Goal: Task Accomplishment & Management: Manage account settings

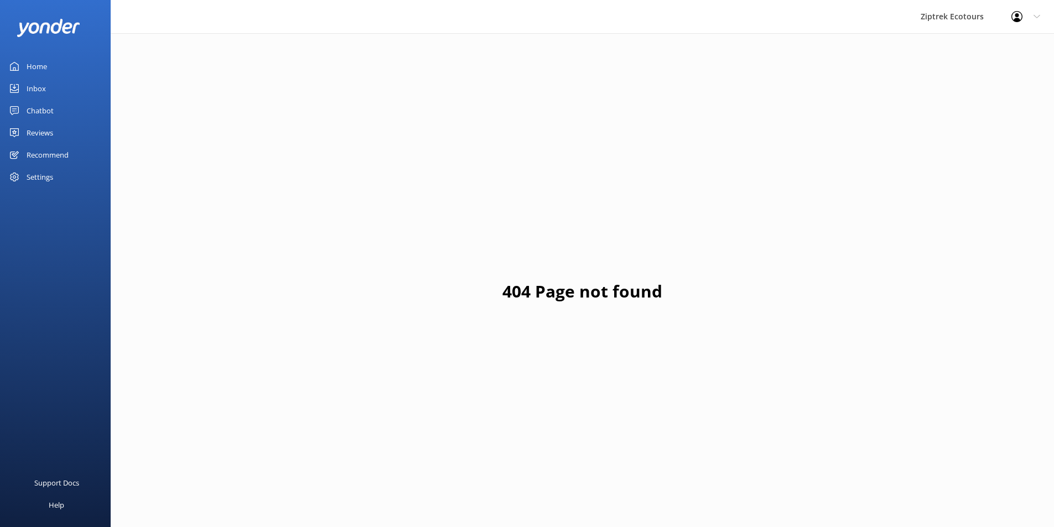
click at [49, 137] on div "Reviews" at bounding box center [40, 133] width 27 height 22
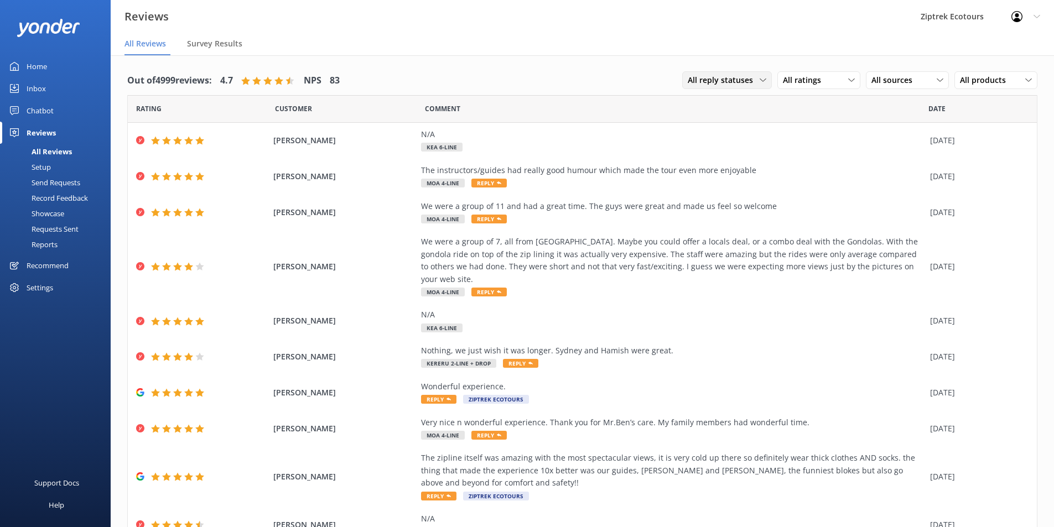
click at [745, 87] on div "All reply statuses All reply statuses Needs a reply Does not need reply" at bounding box center [727, 80] width 90 height 18
click at [795, 76] on span "All ratings" at bounding box center [805, 80] width 45 height 12
click at [809, 169] on div "Detractors" at bounding box center [818, 170] width 51 height 11
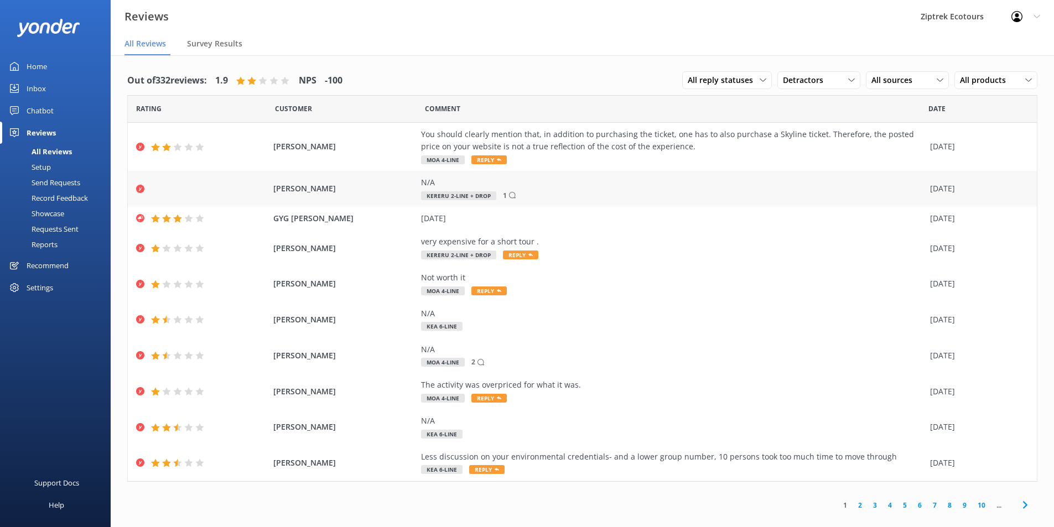
click at [585, 191] on div "N/A Kereru 2-Line + Drop 1" at bounding box center [672, 188] width 503 height 25
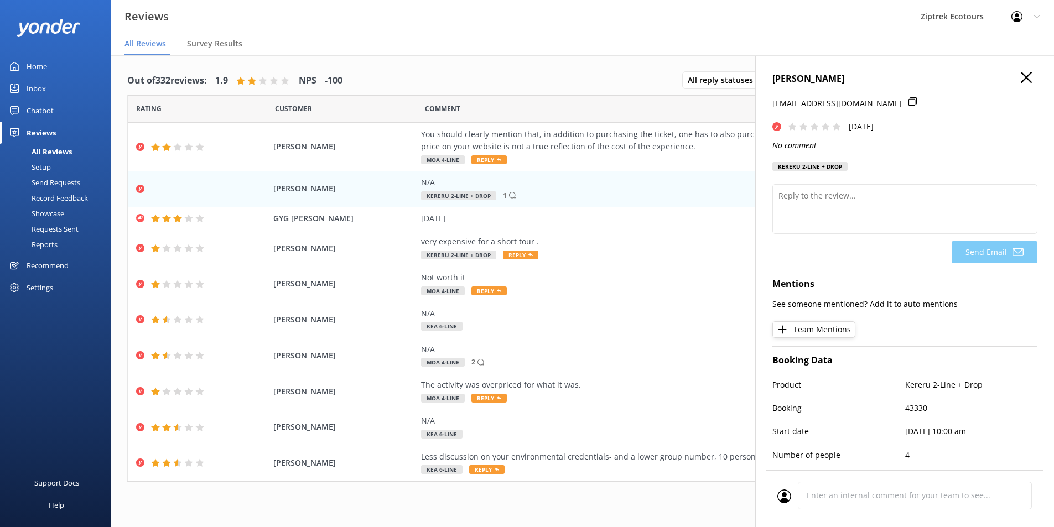
scroll to position [164, 0]
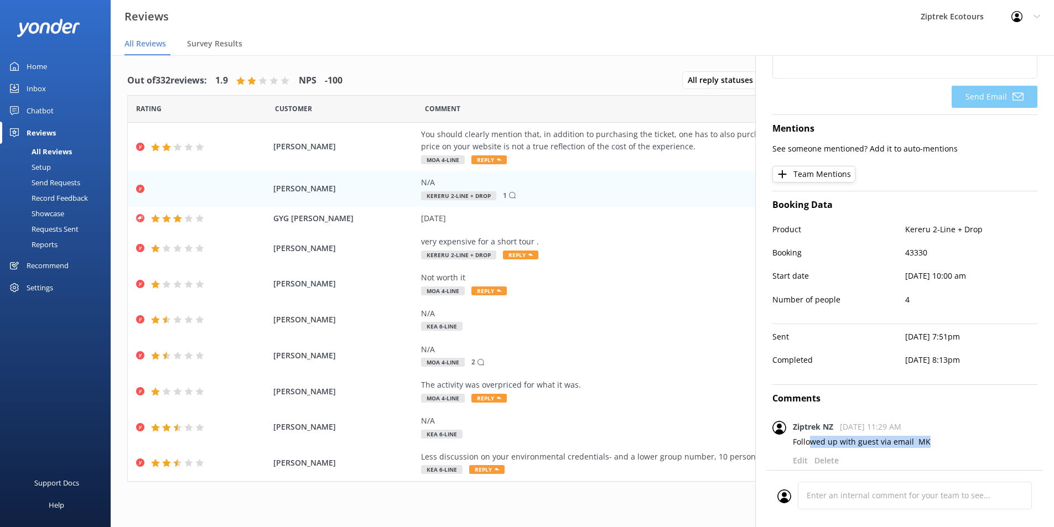
drag, startPoint x: 810, startPoint y: 431, endPoint x: 942, endPoint y: 443, distance: 132.2
click at [942, 443] on div "Ziptrek NZ [DATE] 11:29 AM Followed up with guest via email MK Followed up with…" at bounding box center [915, 449] width 245 height 57
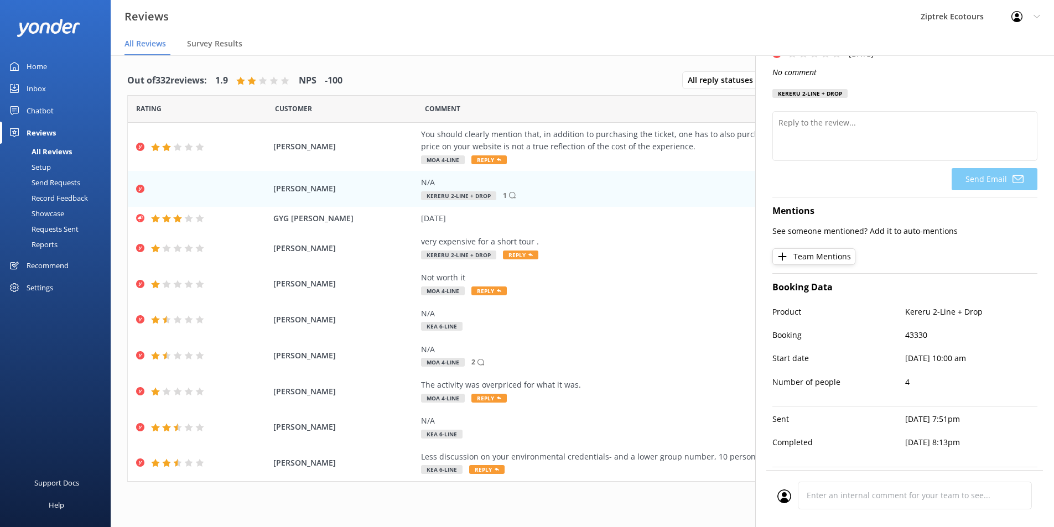
scroll to position [0, 0]
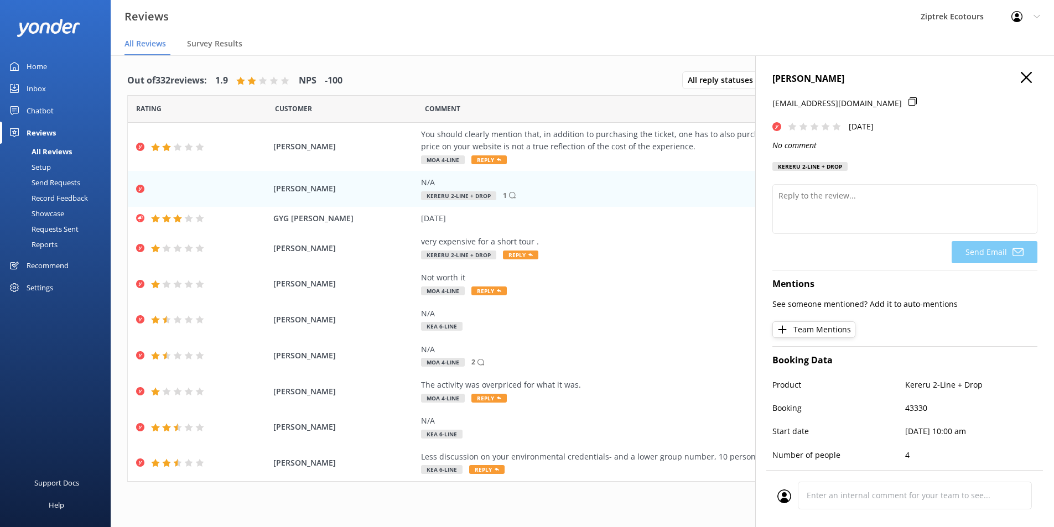
click at [1021, 77] on icon "button" at bounding box center [1026, 77] width 11 height 11
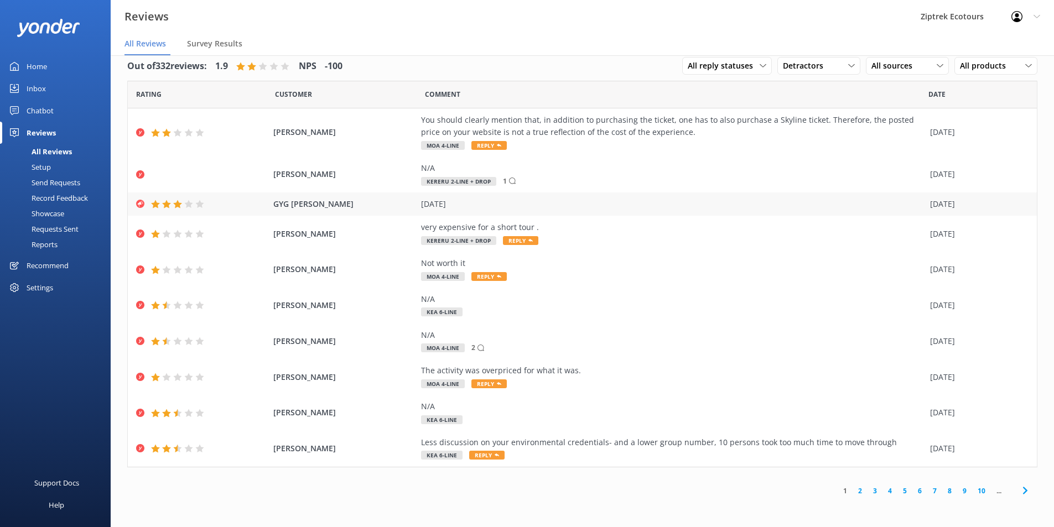
scroll to position [22, 0]
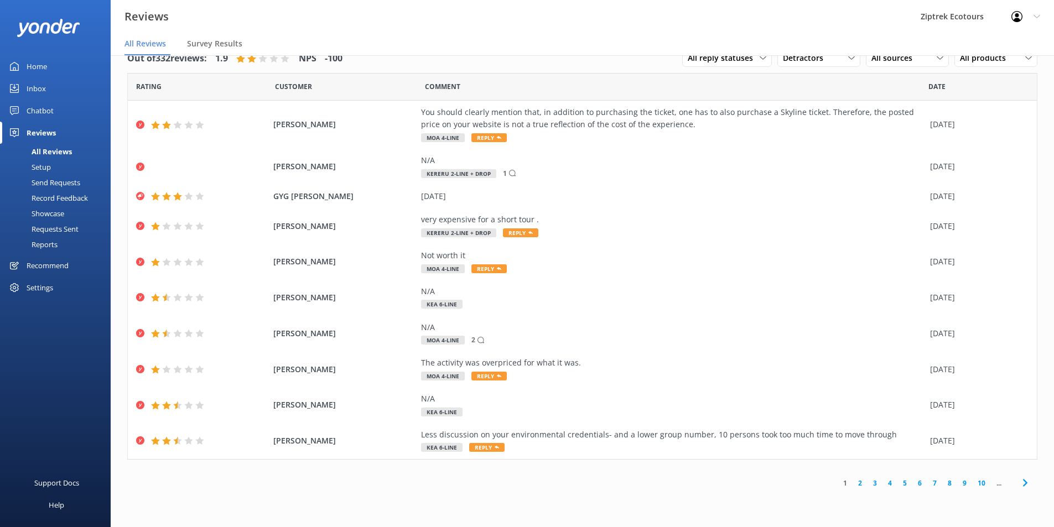
click at [866, 486] on link "2" at bounding box center [859, 483] width 15 height 11
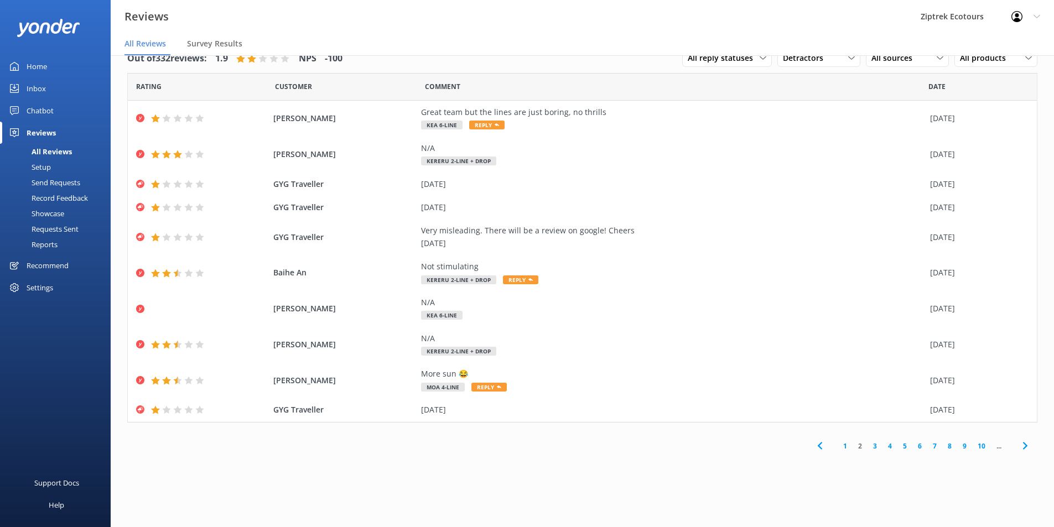
click at [874, 446] on link "3" at bounding box center [874, 446] width 15 height 11
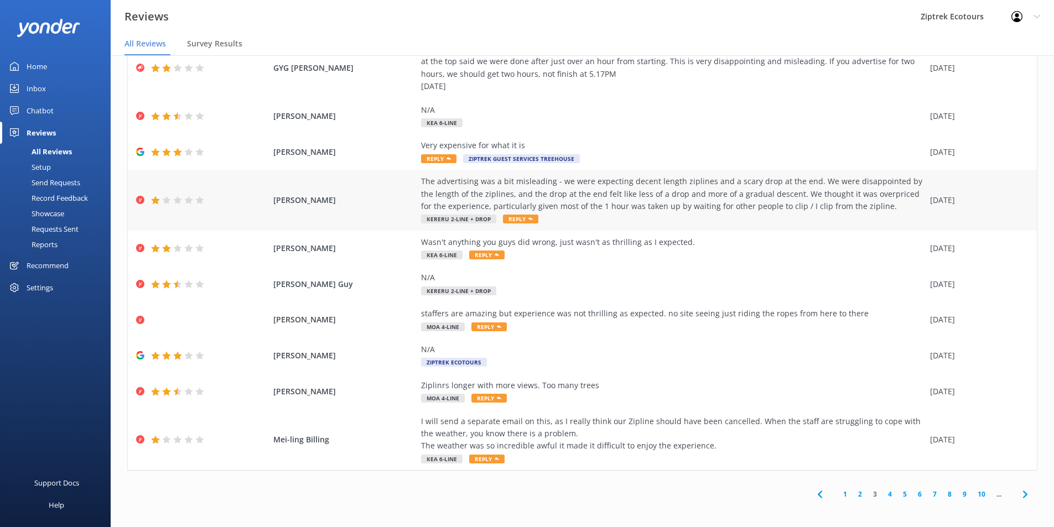
scroll to position [65, 0]
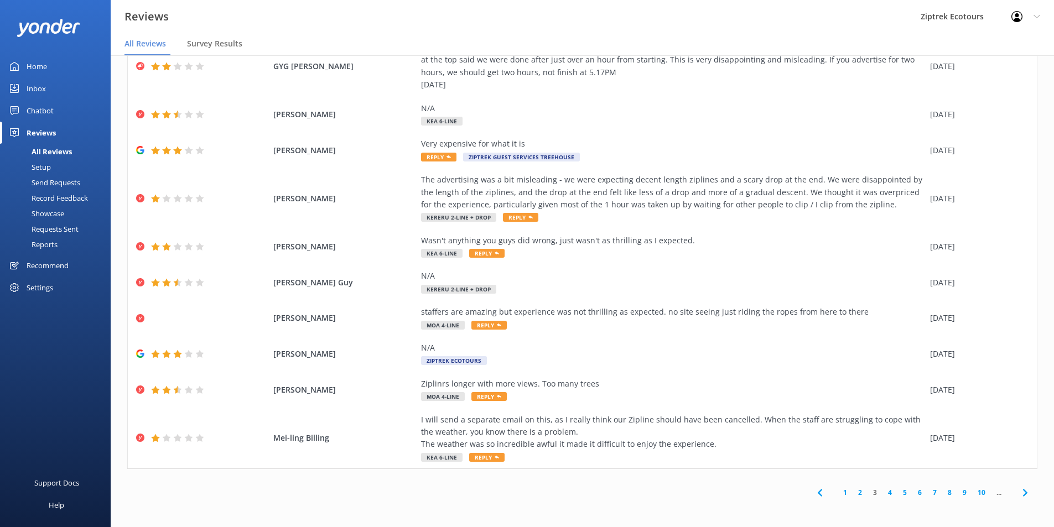
click at [882, 491] on link "4" at bounding box center [889, 492] width 15 height 11
